Goal: Task Accomplishment & Management: Manage account settings

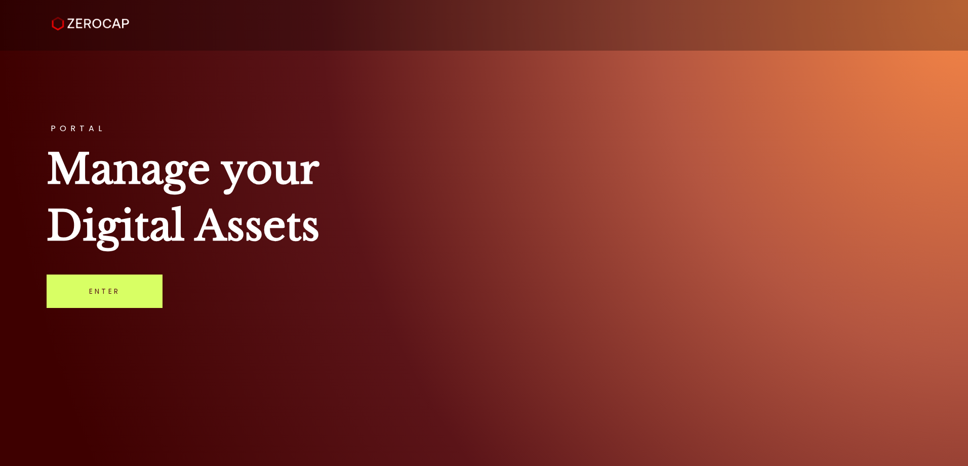
click at [79, 317] on div "PORTAL Manage your Digital Assets Enter" at bounding box center [484, 233] width 968 height 466
click at [105, 276] on link "Enter" at bounding box center [105, 290] width 116 height 33
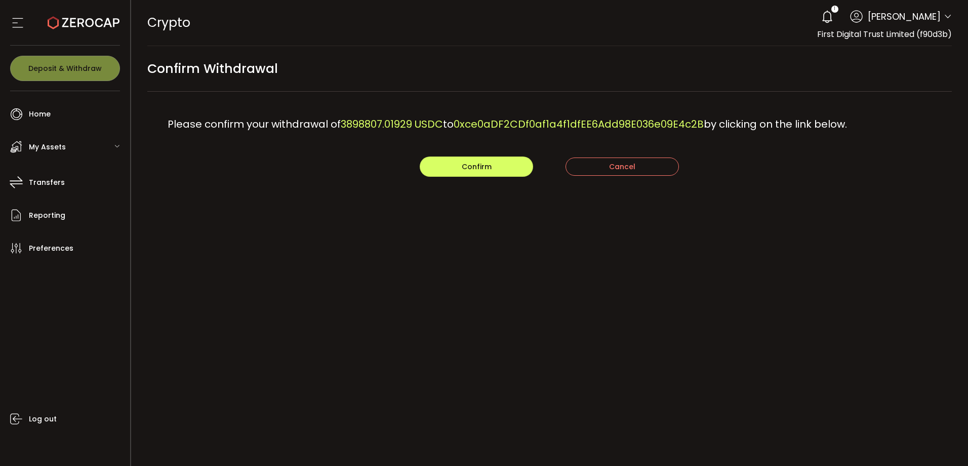
click at [553, 258] on div "PDF is being processed and will download to your computer CRYPTO Buy Power $0.0…" at bounding box center [549, 233] width 837 height 466
click at [503, 156] on button "Confirm" at bounding box center [475, 166] width 113 height 20
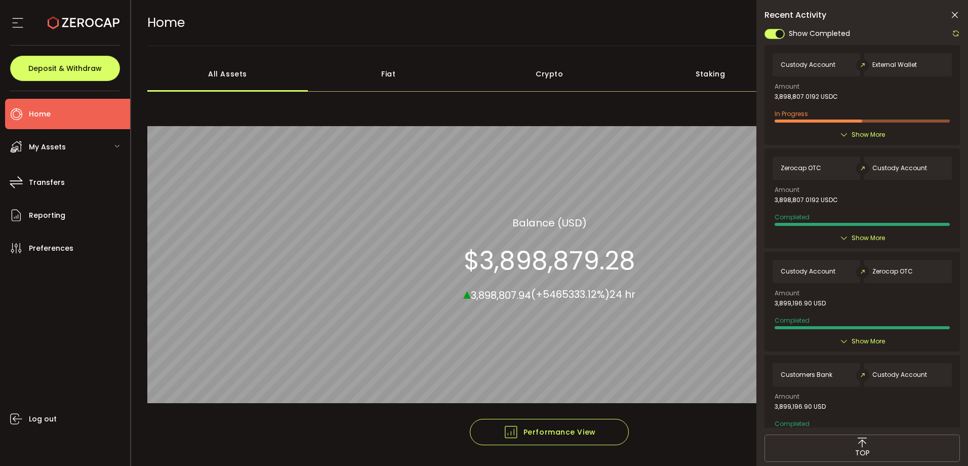
click at [860, 122] on div at bounding box center [861, 120] width 175 height 3
click at [860, 131] on span "Show More" at bounding box center [867, 135] width 33 height 10
